Goal: Transaction & Acquisition: Purchase product/service

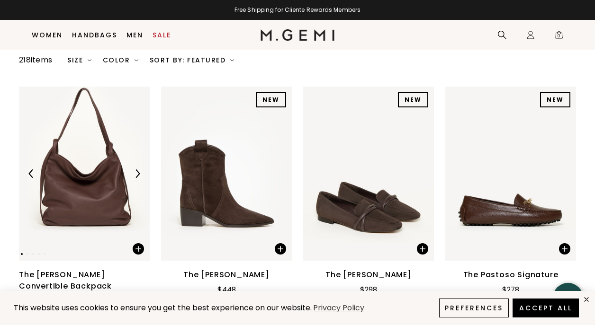
scroll to position [71, 0]
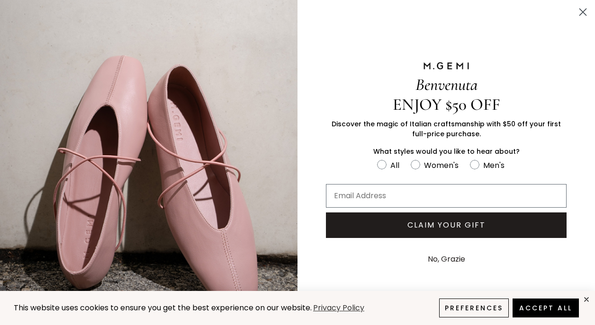
click at [581, 13] on icon "Close dialog" at bounding box center [583, 12] width 7 height 7
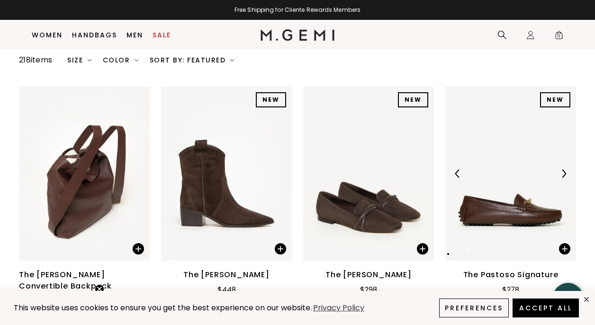
click at [469, 227] on img at bounding box center [510, 174] width 131 height 174
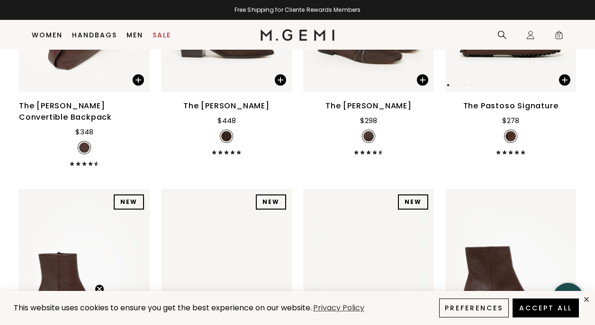
scroll to position [257, 0]
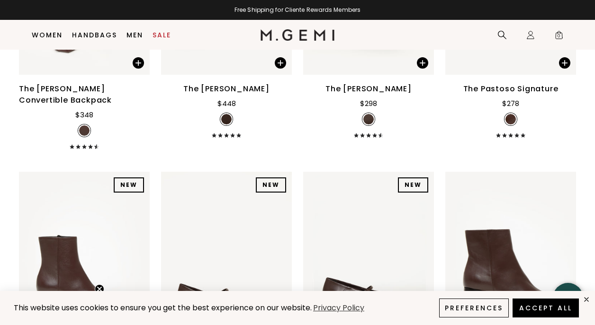
click at [505, 126] on li at bounding box center [511, 119] width 12 height 12
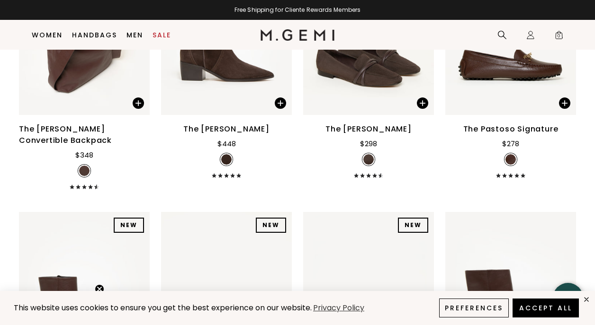
scroll to position [217, 0]
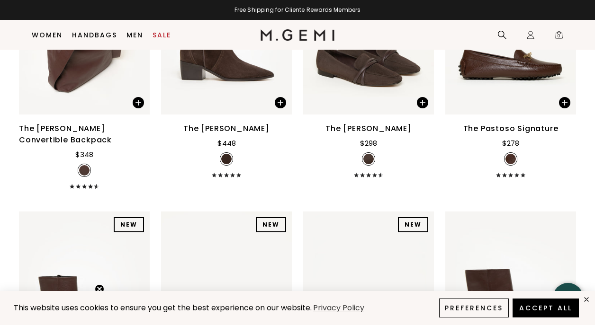
click at [508, 162] on div "The Pastoso Signature $278" at bounding box center [510, 150] width 131 height 54
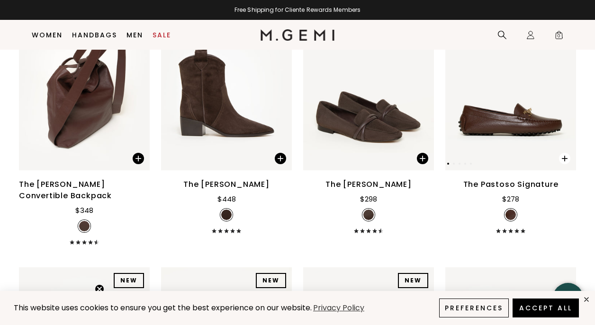
scroll to position [161, 0]
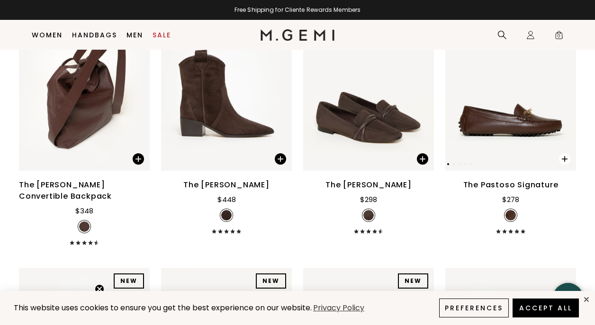
click at [562, 165] on span at bounding box center [564, 159] width 11 height 11
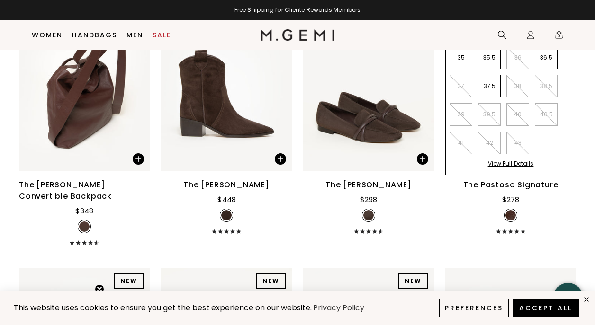
click at [562, 160] on ul "35 35.5 36 36.5 37 37.5 38 38.5 39 39.5 40 40.5 41 42 43" at bounding box center [506, 103] width 126 height 114
click at [455, 229] on div "The Pastoso Signature $278" at bounding box center [510, 207] width 131 height 54
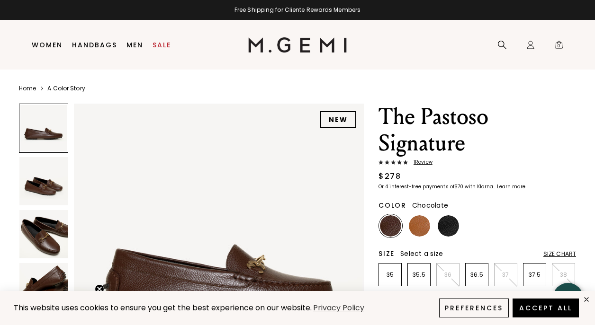
click at [44, 172] on img at bounding box center [43, 181] width 48 height 48
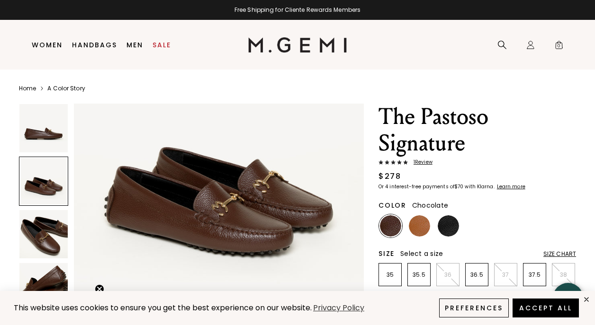
scroll to position [381, 0]
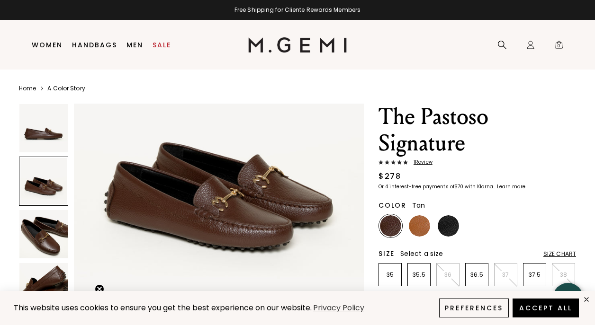
click at [417, 226] on img at bounding box center [419, 226] width 21 height 21
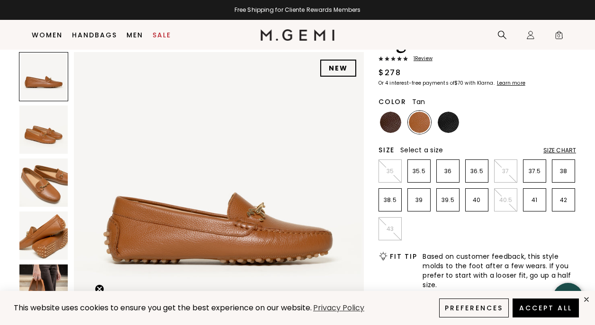
scroll to position [80, 0]
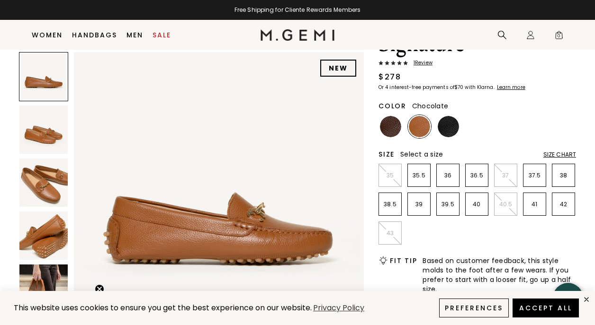
click at [389, 128] on img at bounding box center [390, 126] width 21 height 21
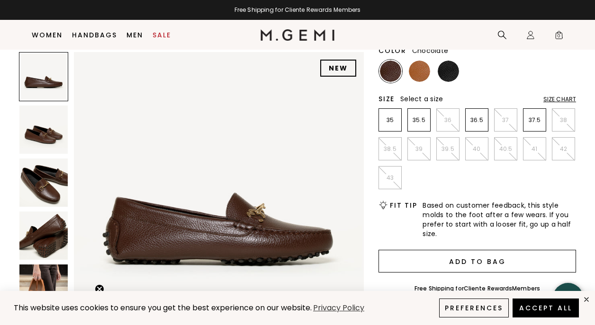
scroll to position [134, 0]
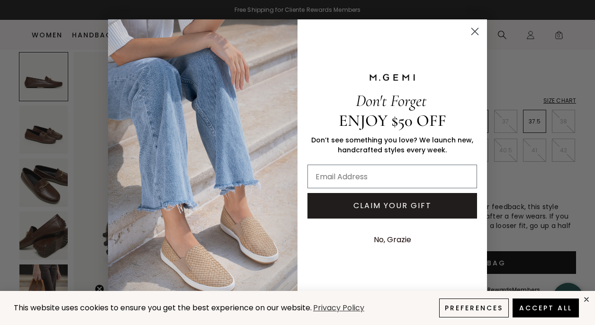
click at [476, 26] on circle "Close dialog" at bounding box center [475, 32] width 16 height 16
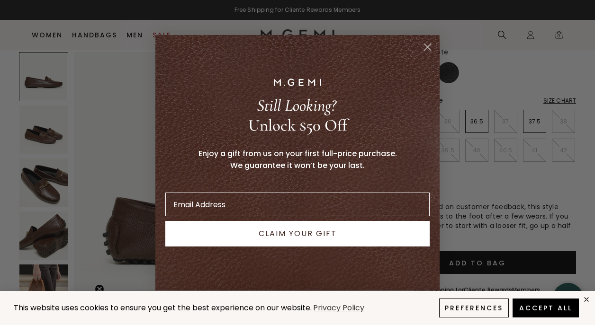
click at [429, 50] on circle "Close dialog" at bounding box center [428, 47] width 16 height 16
